Goal: Register for event/course

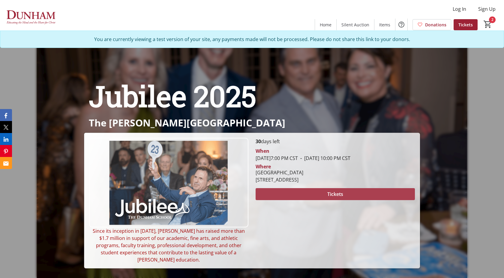
click at [329, 198] on span "Tickets" at bounding box center [335, 194] width 16 height 7
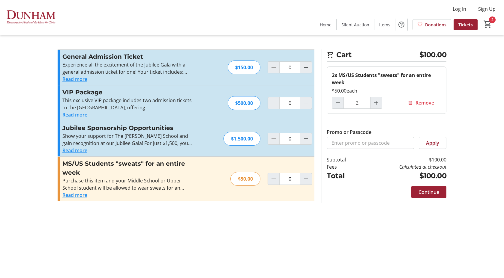
type input "2"
click at [79, 112] on button "Read more" at bounding box center [74, 114] width 25 height 7
